Goal: Task Accomplishment & Management: Use online tool/utility

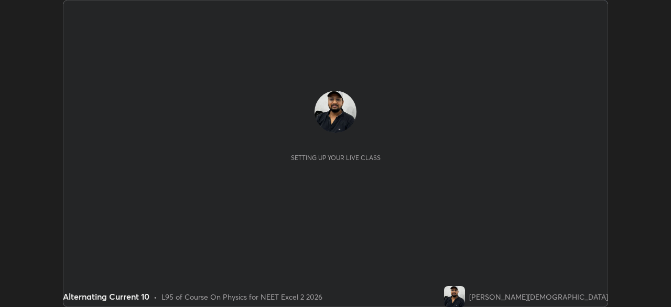
scroll to position [307, 670]
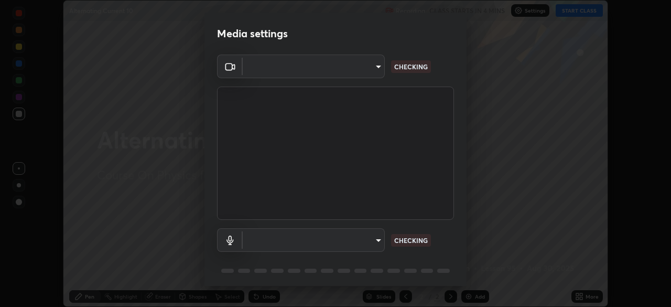
type input "8428e2be8a3e3f13974341e33778a08111258fb38798500ded61d344a6a8a77e"
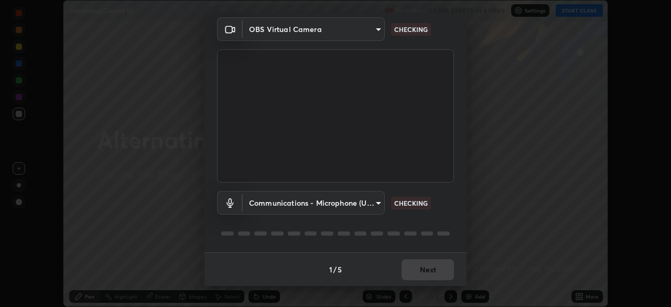
click at [357, 201] on body "Erase all Alternating Current 10 Recording CLASS STARTS IN 4 MINS Settings STAR…" at bounding box center [335, 153] width 671 height 307
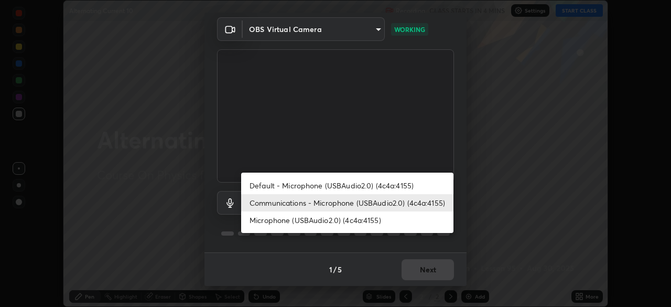
click at [372, 183] on li "Default - Microphone (USBAudio2.0) (4c4a:4155)" at bounding box center [347, 185] width 212 height 17
type input "default"
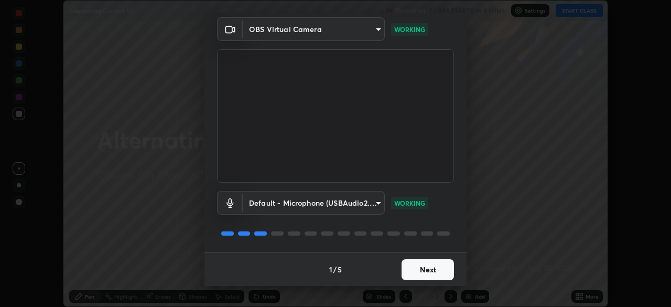
click at [426, 273] on button "Next" at bounding box center [427, 269] width 52 height 21
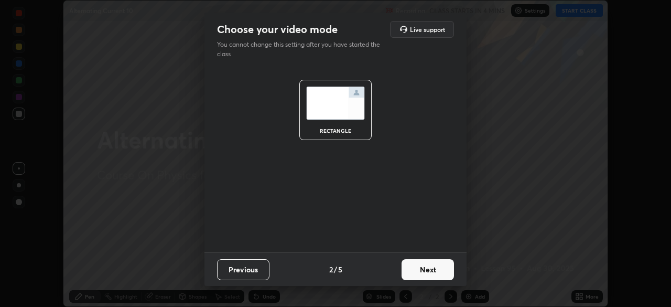
scroll to position [0, 0]
click at [432, 264] on button "Next" at bounding box center [427, 269] width 52 height 21
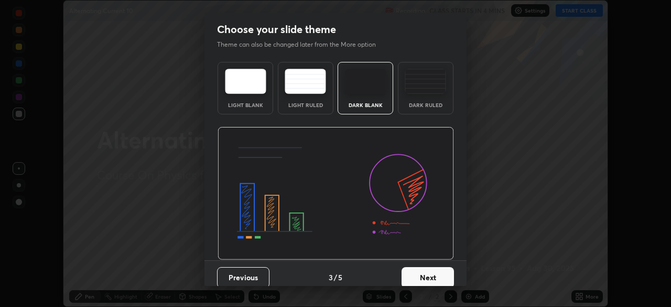
click at [426, 90] on img at bounding box center [425, 81] width 41 height 25
click at [432, 269] on button "Next" at bounding box center [427, 277] width 52 height 21
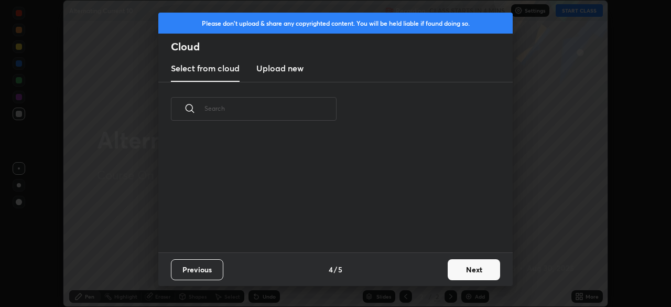
click at [464, 264] on button "Next" at bounding box center [474, 269] width 52 height 21
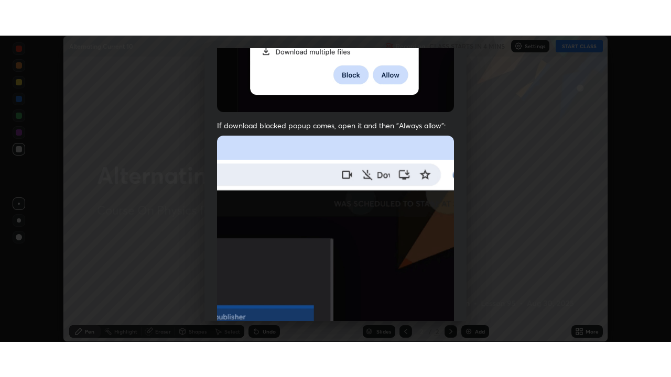
scroll to position [251, 0]
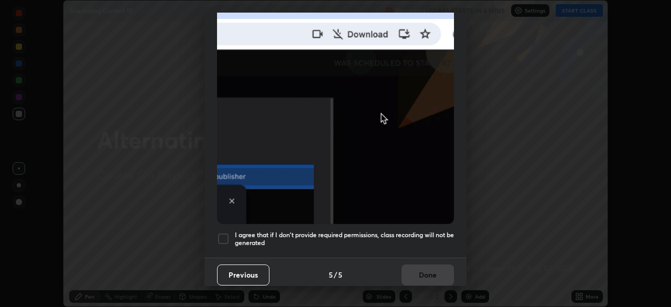
click at [403, 238] on h5 "I agree that if I don't provide required permissions, class recording will not …" at bounding box center [344, 239] width 219 height 16
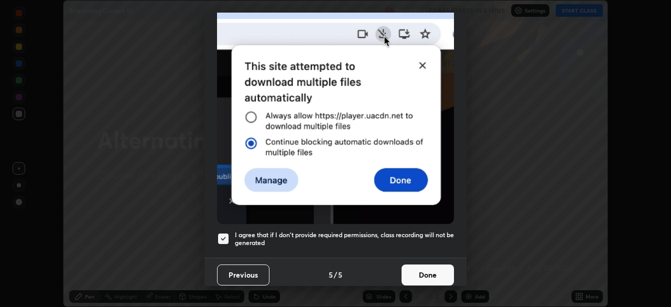
click at [429, 274] on button "Done" at bounding box center [427, 274] width 52 height 21
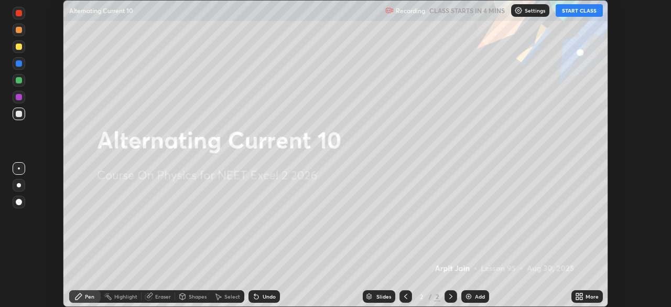
click at [573, 12] on button "START CLASS" at bounding box center [579, 10] width 47 height 13
click at [581, 298] on icon at bounding box center [581, 298] width 3 height 3
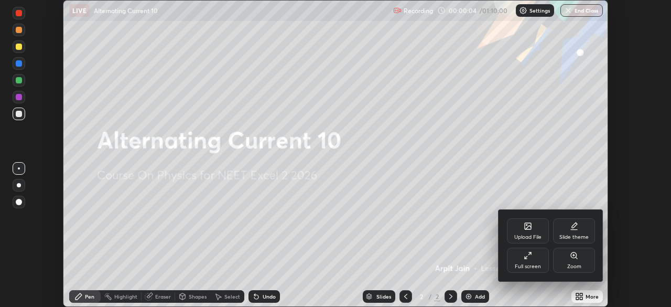
click at [525, 259] on div "Full screen" at bounding box center [528, 259] width 42 height 25
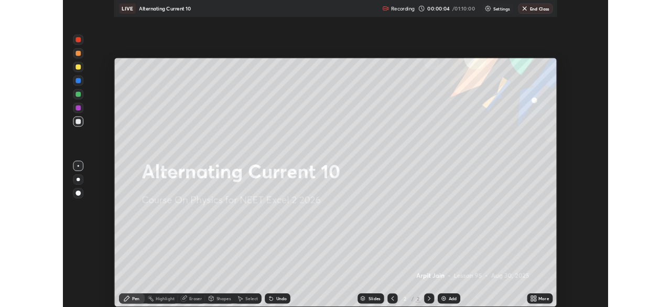
scroll to position [377, 671]
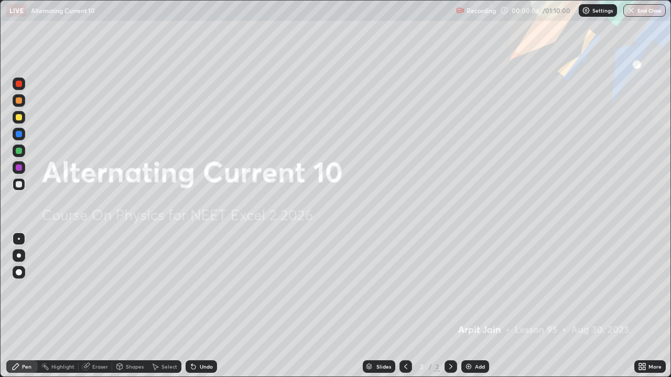
click at [647, 306] on div "More" at bounding box center [649, 367] width 31 height 13
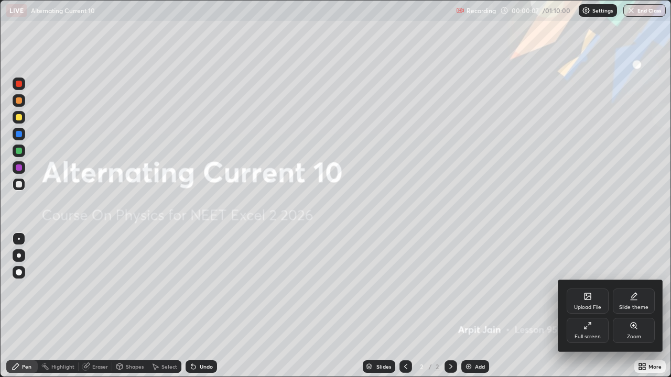
click at [590, 306] on icon at bounding box center [587, 326] width 8 height 8
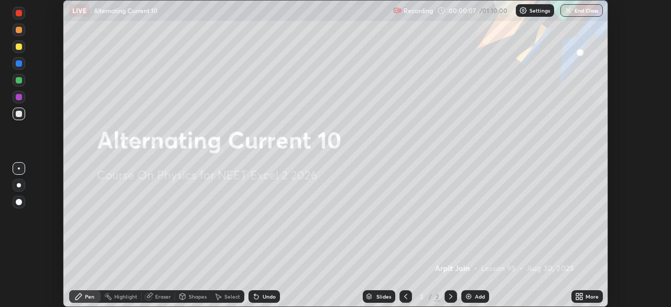
scroll to position [52102, 51737]
click at [475, 296] on div "Add" at bounding box center [480, 295] width 10 height 5
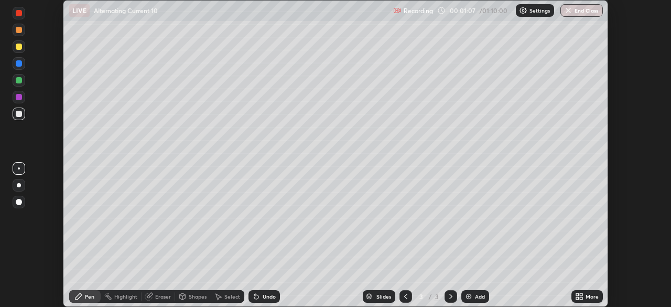
click at [20, 186] on div at bounding box center [19, 185] width 4 height 4
click at [18, 82] on div at bounding box center [19, 80] width 6 height 6
click at [17, 96] on div at bounding box center [19, 97] width 6 height 6
click at [19, 115] on div at bounding box center [19, 114] width 6 height 6
click at [18, 48] on div at bounding box center [19, 46] width 6 height 6
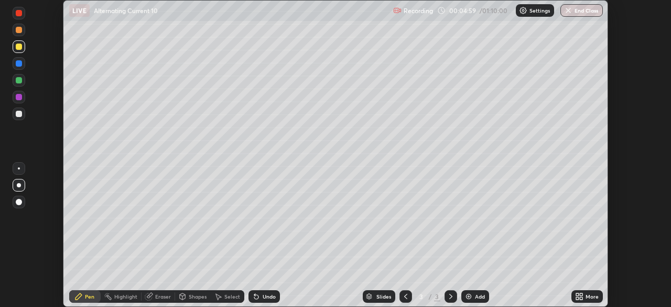
click at [264, 296] on div "Undo" at bounding box center [269, 295] width 13 height 5
click at [121, 296] on div "Highlight" at bounding box center [125, 295] width 23 height 5
click at [154, 296] on div "Eraser" at bounding box center [159, 296] width 34 height 13
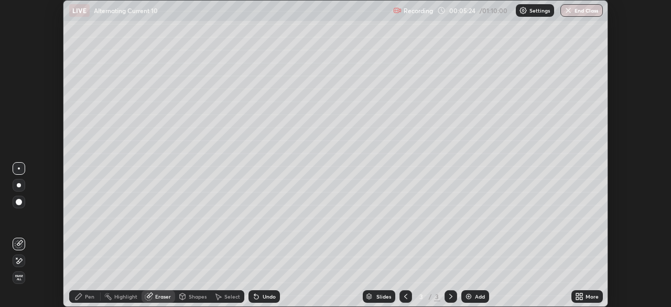
click at [113, 297] on div "Highlight" at bounding box center [121, 296] width 41 height 13
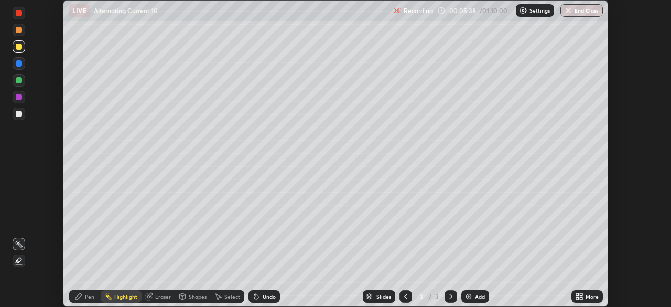
click at [88, 296] on div "Pen" at bounding box center [89, 295] width 9 height 5
click at [19, 112] on div at bounding box center [19, 114] width 6 height 6
click at [19, 168] on div at bounding box center [19, 168] width 2 height 2
click at [478, 300] on div "Add" at bounding box center [475, 296] width 28 height 13
click at [20, 115] on div at bounding box center [19, 114] width 6 height 6
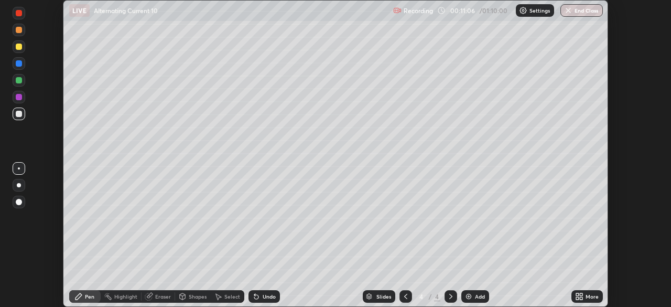
click at [19, 185] on div at bounding box center [19, 185] width 4 height 4
click at [18, 80] on div at bounding box center [19, 80] width 6 height 6
click at [256, 297] on icon at bounding box center [256, 297] width 4 height 4
click at [255, 297] on icon at bounding box center [256, 297] width 4 height 4
click at [254, 298] on icon at bounding box center [256, 297] width 4 height 4
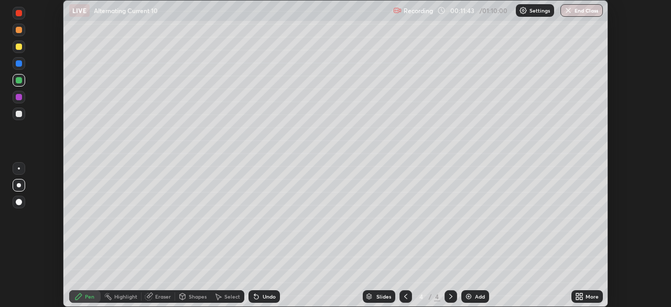
click at [17, 97] on div at bounding box center [19, 97] width 6 height 6
click at [259, 292] on div "Undo" at bounding box center [263, 296] width 31 height 13
click at [255, 297] on icon at bounding box center [256, 297] width 4 height 4
click at [255, 301] on div "Undo" at bounding box center [263, 296] width 31 height 13
click at [254, 301] on div "Undo" at bounding box center [263, 296] width 31 height 13
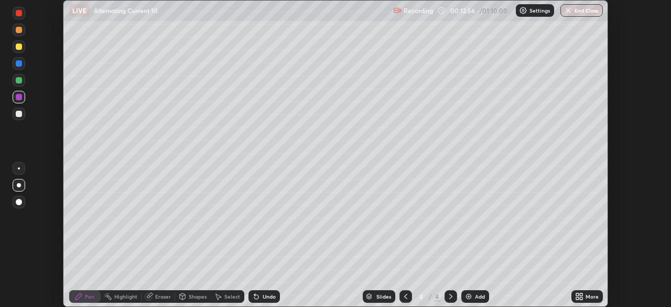
click at [253, 301] on div "Undo" at bounding box center [263, 296] width 31 height 13
click at [253, 300] on div "Undo" at bounding box center [263, 296] width 31 height 13
click at [19, 168] on div at bounding box center [19, 168] width 2 height 2
click at [18, 114] on div at bounding box center [19, 114] width 6 height 6
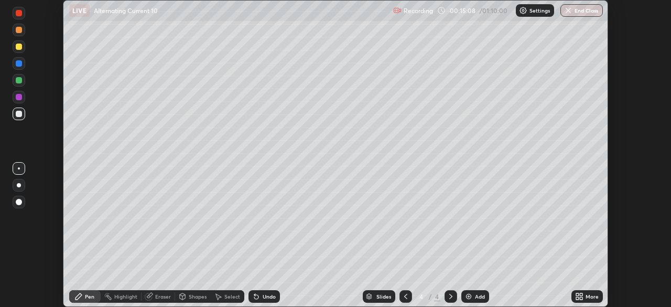
click at [20, 48] on div at bounding box center [19, 46] width 6 height 6
click at [17, 114] on div at bounding box center [19, 114] width 6 height 6
click at [263, 298] on div "Undo" at bounding box center [269, 295] width 13 height 5
click at [267, 290] on div "Undo" at bounding box center [263, 296] width 31 height 13
click at [269, 295] on div "Undo" at bounding box center [269, 295] width 13 height 5
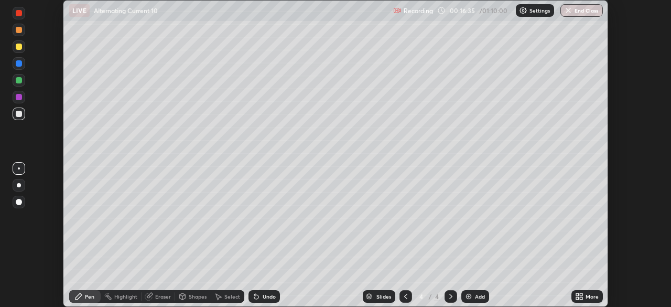
click at [268, 297] on div "Undo" at bounding box center [269, 295] width 13 height 5
click at [266, 298] on div "Undo" at bounding box center [269, 295] width 13 height 5
click at [267, 301] on div "Undo" at bounding box center [263, 296] width 31 height 13
click at [270, 300] on div "Undo" at bounding box center [263, 296] width 31 height 13
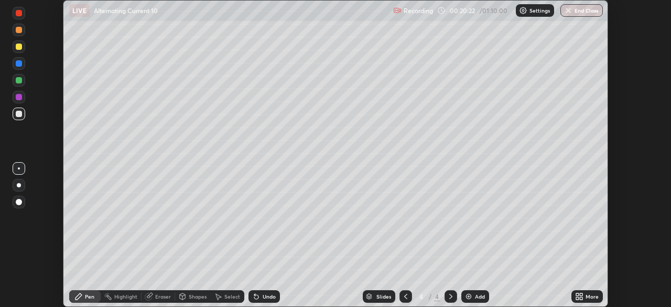
click at [475, 296] on div "Add" at bounding box center [480, 295] width 10 height 5
click at [19, 62] on div at bounding box center [19, 63] width 6 height 6
click at [21, 49] on div at bounding box center [19, 46] width 6 height 6
click at [19, 81] on div at bounding box center [19, 80] width 6 height 6
click at [19, 63] on div at bounding box center [19, 63] width 6 height 6
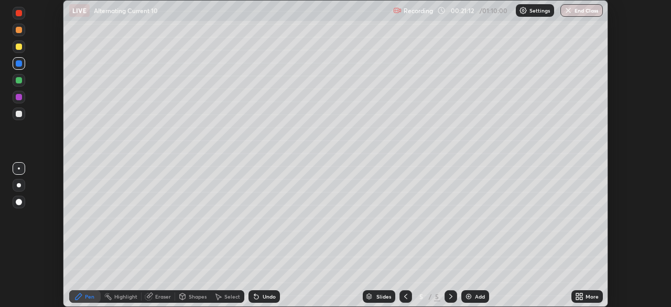
click at [19, 116] on div at bounding box center [19, 114] width 6 height 6
click at [475, 292] on div "Add" at bounding box center [475, 296] width 28 height 13
click at [17, 173] on div at bounding box center [19, 168] width 13 height 13
click at [17, 189] on div at bounding box center [19, 185] width 13 height 13
click at [191, 294] on div "Shapes" at bounding box center [198, 295] width 18 height 5
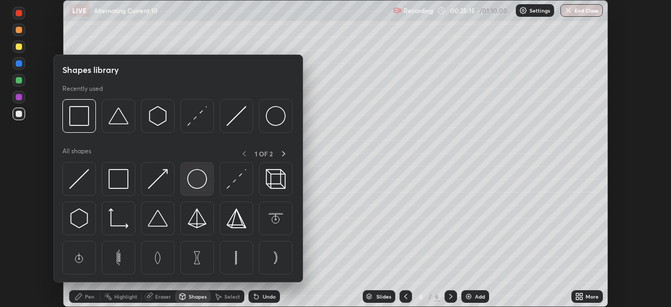
click at [196, 182] on img at bounding box center [197, 179] width 20 height 20
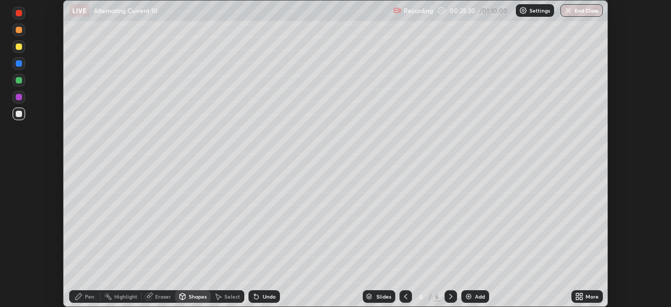
click at [158, 298] on div "Eraser" at bounding box center [163, 295] width 16 height 5
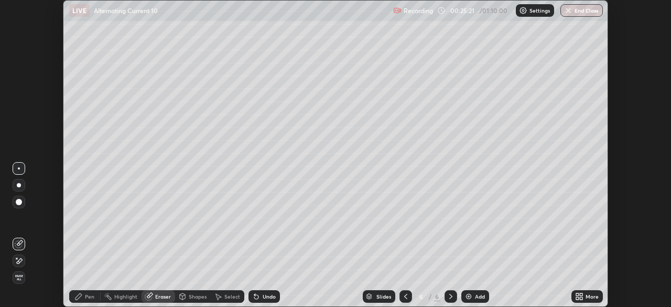
click at [20, 241] on icon at bounding box center [20, 242] width 6 height 5
click at [266, 296] on div "Undo" at bounding box center [269, 295] width 13 height 5
click at [262, 302] on div "Undo" at bounding box center [263, 296] width 31 height 13
click at [257, 301] on div "Undo" at bounding box center [263, 296] width 31 height 13
click at [255, 297] on icon at bounding box center [256, 297] width 4 height 4
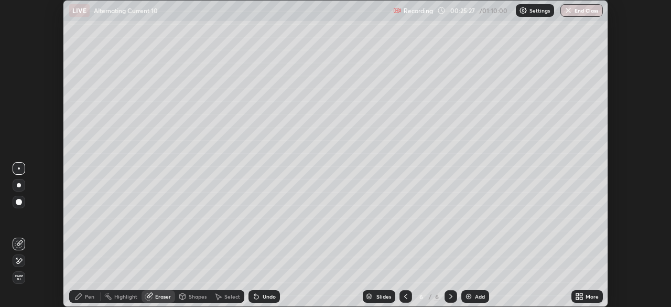
click at [255, 297] on icon at bounding box center [256, 297] width 4 height 4
click at [255, 301] on div "Undo" at bounding box center [263, 296] width 31 height 13
click at [255, 300] on icon at bounding box center [256, 296] width 8 height 8
click at [150, 299] on icon at bounding box center [148, 296] width 7 height 7
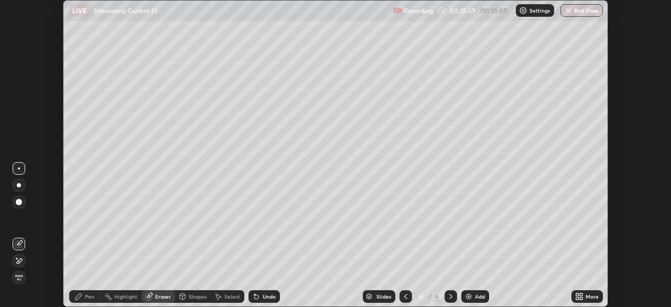
click at [17, 260] on icon at bounding box center [19, 260] width 8 height 9
click at [122, 295] on div "Highlight" at bounding box center [125, 295] width 23 height 5
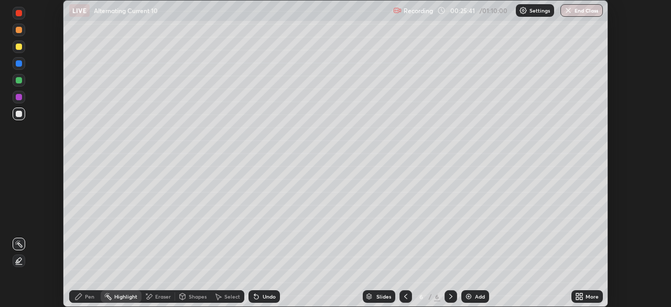
click at [20, 259] on icon at bounding box center [19, 260] width 8 height 8
click at [19, 97] on div at bounding box center [19, 97] width 6 height 6
click at [84, 297] on div "Pen" at bounding box center [84, 296] width 31 height 13
click at [18, 16] on div at bounding box center [19, 13] width 6 height 6
click at [19, 114] on div at bounding box center [19, 114] width 6 height 6
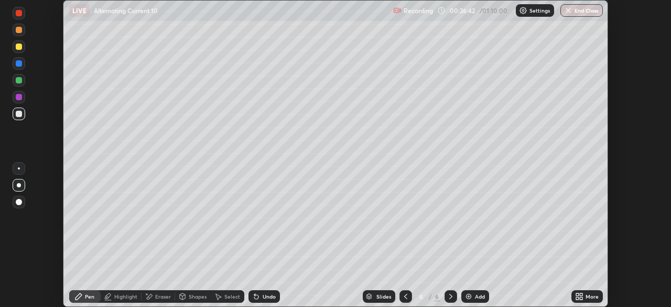
click at [20, 61] on div at bounding box center [19, 63] width 6 height 6
click at [18, 82] on div at bounding box center [19, 80] width 6 height 6
click at [18, 66] on div at bounding box center [19, 63] width 6 height 6
click at [19, 49] on div at bounding box center [19, 46] width 6 height 6
click at [20, 96] on div at bounding box center [19, 97] width 6 height 6
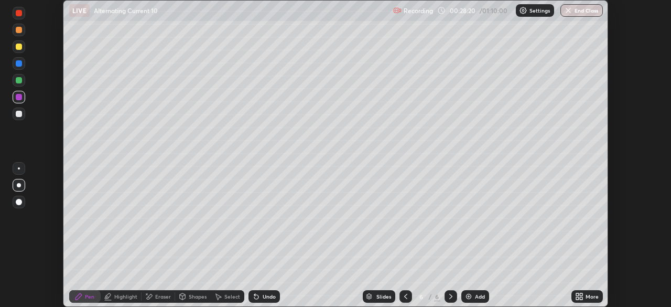
click at [18, 48] on div at bounding box center [19, 46] width 6 height 6
click at [19, 100] on div at bounding box center [19, 97] width 6 height 6
click at [19, 180] on div at bounding box center [19, 185] width 13 height 13
click at [19, 168] on div at bounding box center [19, 168] width 2 height 2
click at [19, 47] on div at bounding box center [19, 46] width 6 height 6
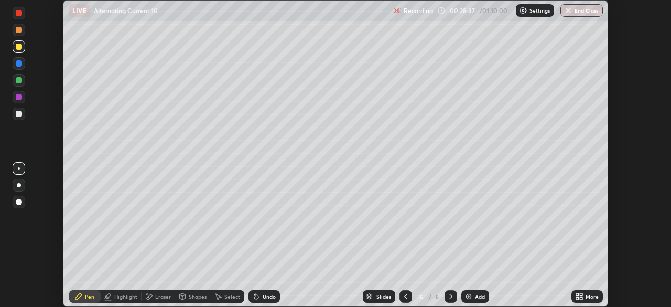
click at [19, 13] on div at bounding box center [19, 13] width 6 height 6
click at [16, 190] on div at bounding box center [19, 185] width 13 height 13
click at [19, 80] on div at bounding box center [19, 80] width 6 height 6
click at [21, 46] on div at bounding box center [19, 46] width 6 height 6
click at [23, 95] on div at bounding box center [19, 97] width 13 height 13
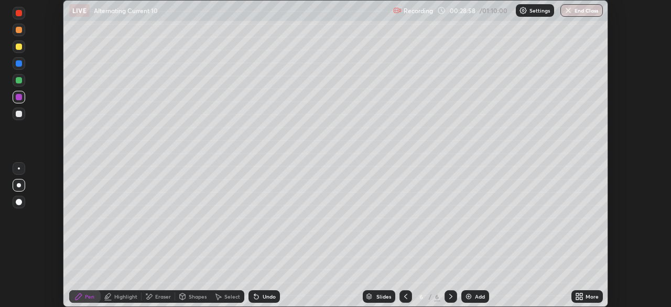
click at [18, 168] on div at bounding box center [19, 168] width 2 height 2
click at [18, 48] on div at bounding box center [19, 46] width 6 height 6
click at [478, 298] on div "Add" at bounding box center [480, 295] width 10 height 5
click at [19, 115] on div at bounding box center [19, 114] width 6 height 6
click at [19, 81] on div at bounding box center [19, 80] width 6 height 6
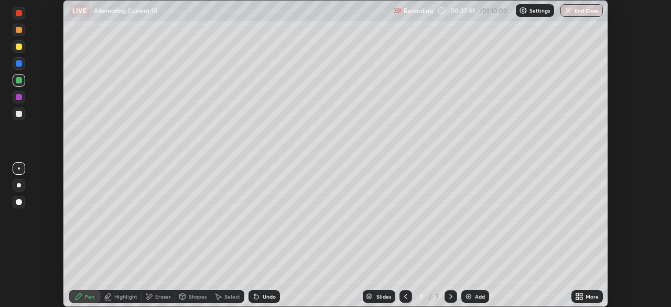
click at [19, 115] on div at bounding box center [19, 114] width 6 height 6
click at [19, 61] on div at bounding box center [19, 63] width 6 height 6
click at [18, 63] on div at bounding box center [19, 63] width 6 height 6
click at [18, 116] on div at bounding box center [19, 114] width 6 height 6
click at [123, 297] on div "Highlight" at bounding box center [125, 295] width 23 height 5
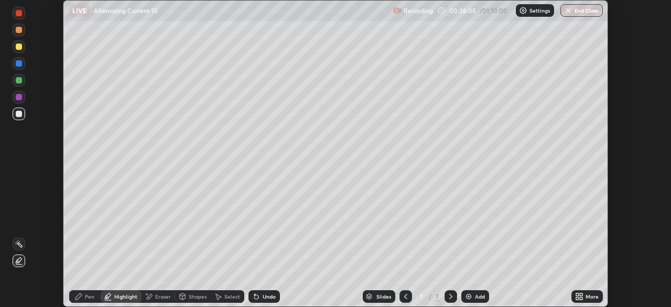
click at [19, 243] on icon at bounding box center [18, 243] width 1 height 1
click at [83, 298] on div "Pen" at bounding box center [84, 296] width 31 height 13
click at [115, 296] on div "Highlight" at bounding box center [125, 295] width 23 height 5
click at [74, 298] on div "Pen" at bounding box center [84, 296] width 31 height 13
click at [265, 296] on div "Undo" at bounding box center [269, 295] width 13 height 5
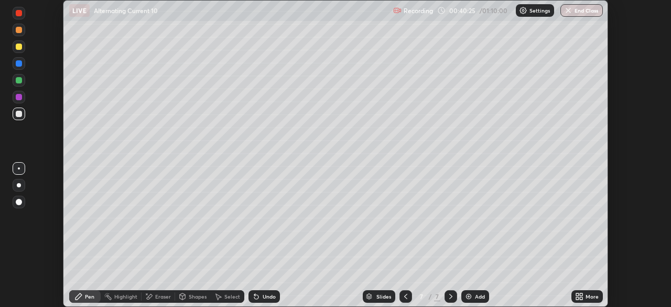
click at [266, 296] on div "Undo" at bounding box center [269, 295] width 13 height 5
click at [266, 297] on div "Undo" at bounding box center [269, 295] width 13 height 5
click at [156, 300] on div "Eraser" at bounding box center [159, 296] width 34 height 13
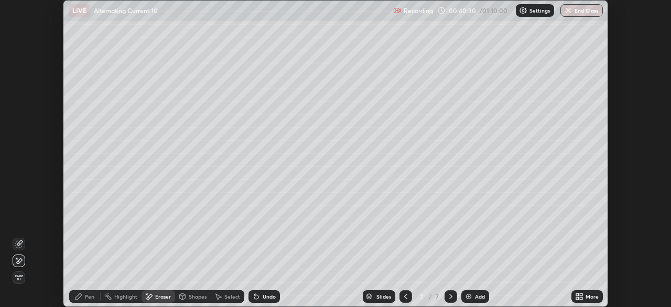
click at [122, 297] on div "Highlight" at bounding box center [125, 295] width 23 height 5
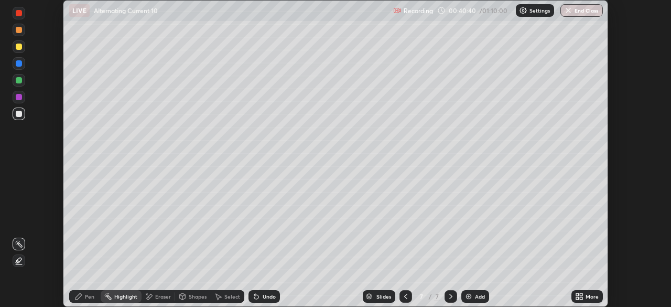
click at [75, 298] on icon at bounding box center [78, 296] width 6 height 6
click at [476, 295] on div "Add" at bounding box center [480, 295] width 10 height 5
click at [19, 114] on div at bounding box center [19, 114] width 6 height 6
click at [18, 185] on div at bounding box center [19, 185] width 4 height 4
click at [21, 80] on div at bounding box center [19, 80] width 6 height 6
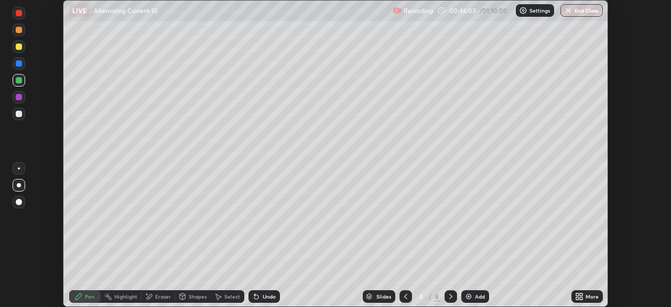
click at [17, 81] on div at bounding box center [19, 80] width 6 height 6
click at [19, 114] on div at bounding box center [19, 114] width 6 height 6
click at [264, 300] on div "Undo" at bounding box center [263, 296] width 31 height 13
click at [262, 300] on div "Undo" at bounding box center [263, 296] width 31 height 13
click at [263, 298] on div "Undo" at bounding box center [269, 295] width 13 height 5
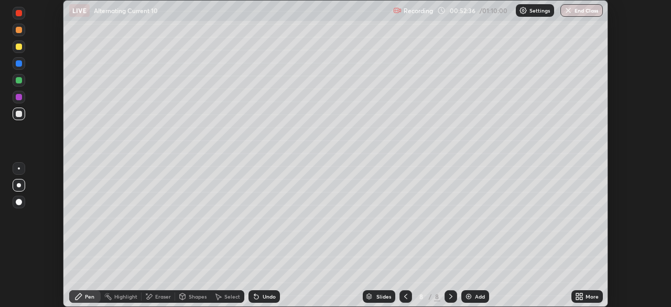
click at [471, 295] on img at bounding box center [468, 296] width 8 height 8
click at [19, 168] on div at bounding box center [19, 168] width 2 height 2
click at [20, 46] on div at bounding box center [19, 46] width 6 height 6
click at [19, 113] on div at bounding box center [19, 114] width 6 height 6
click at [179, 286] on div "Shapes" at bounding box center [193, 296] width 36 height 21
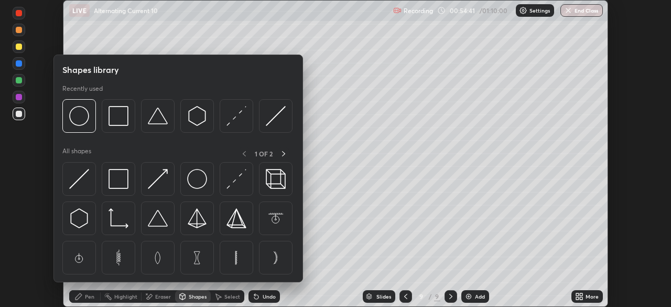
click at [45, 199] on div "Setting up your live class" at bounding box center [335, 153] width 671 height 307
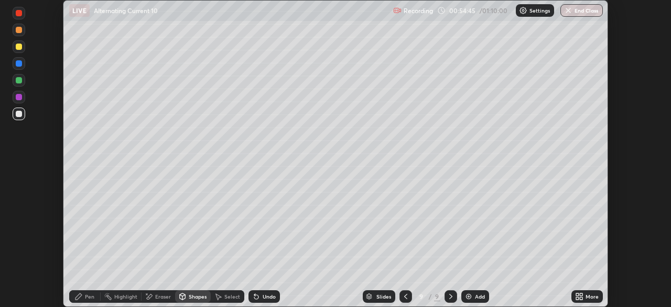
click at [86, 296] on div "Pen" at bounding box center [89, 295] width 9 height 5
click at [17, 48] on div at bounding box center [19, 46] width 6 height 6
click at [18, 116] on div at bounding box center [19, 114] width 6 height 6
click at [19, 114] on div at bounding box center [19, 114] width 6 height 6
click at [17, 48] on div at bounding box center [19, 46] width 6 height 6
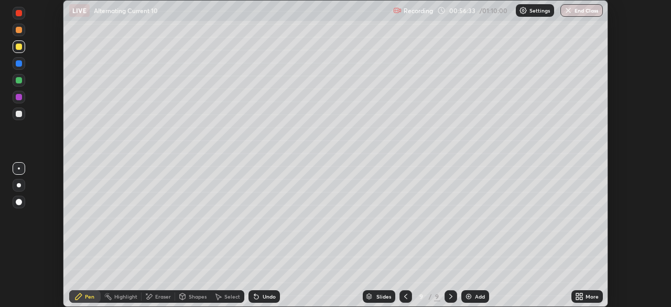
click at [20, 114] on div at bounding box center [19, 114] width 6 height 6
click at [19, 63] on div at bounding box center [19, 63] width 6 height 6
click at [263, 302] on div "Undo" at bounding box center [263, 296] width 31 height 13
click at [263, 296] on div "Undo" at bounding box center [269, 295] width 13 height 5
click at [18, 117] on div at bounding box center [19, 113] width 13 height 13
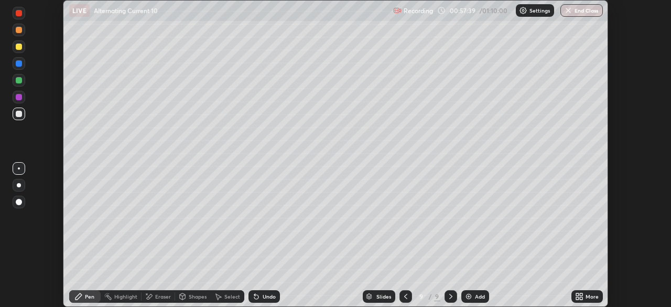
click at [18, 114] on div at bounding box center [19, 114] width 6 height 6
click at [17, 48] on div at bounding box center [19, 46] width 6 height 6
click at [18, 115] on div at bounding box center [19, 114] width 6 height 6
click at [21, 62] on div at bounding box center [19, 63] width 6 height 6
click at [21, 49] on div at bounding box center [19, 46] width 13 height 13
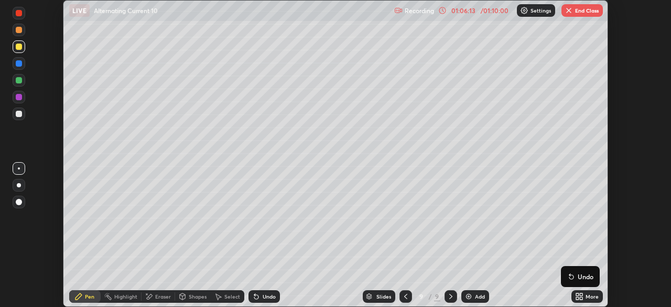
click at [571, 9] on img "button" at bounding box center [568, 10] width 8 height 8
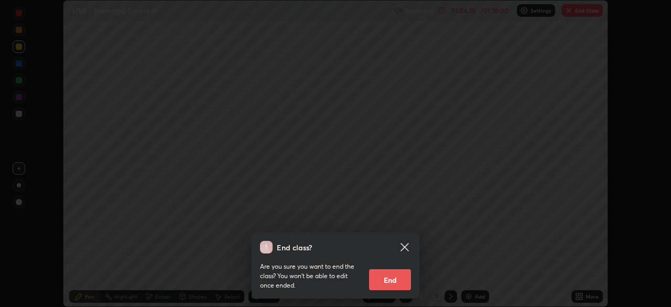
click at [398, 277] on button "End" at bounding box center [390, 279] width 42 height 21
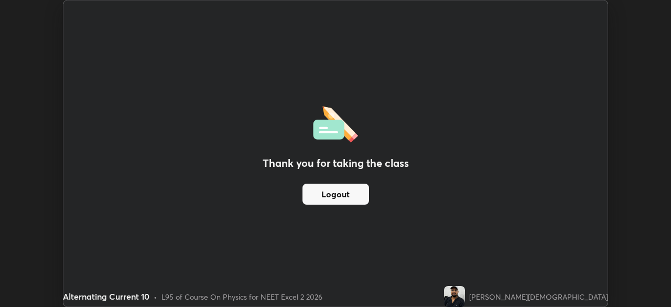
click at [349, 197] on button "Logout" at bounding box center [335, 193] width 67 height 21
